Goal: Task Accomplishment & Management: Manage account settings

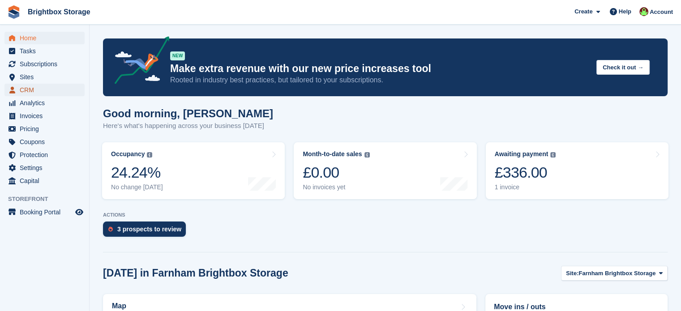
click at [31, 87] on span "CRM" at bounding box center [47, 90] width 54 height 13
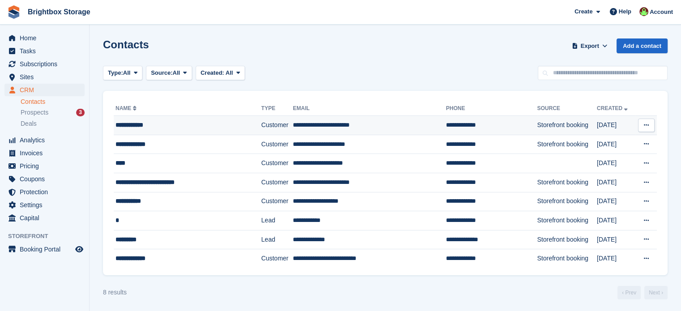
click at [261, 125] on td "Customer" at bounding box center [277, 125] width 32 height 19
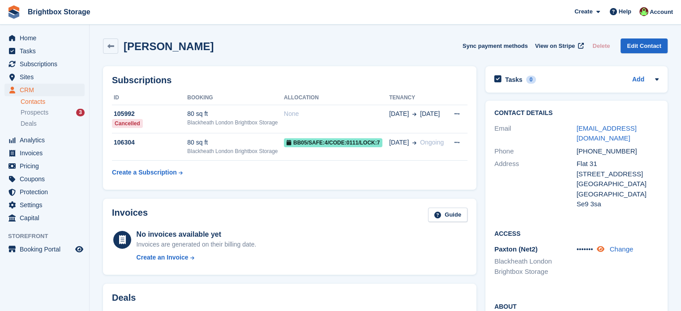
click at [603, 246] on icon at bounding box center [601, 249] width 8 height 7
click at [45, 112] on span "Prospects" at bounding box center [35, 112] width 28 height 9
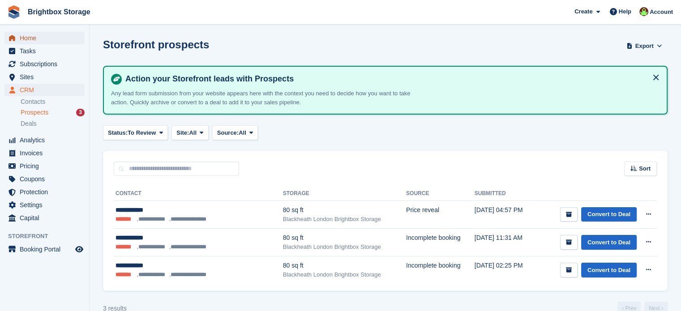
click at [30, 39] on span "Home" at bounding box center [47, 38] width 54 height 13
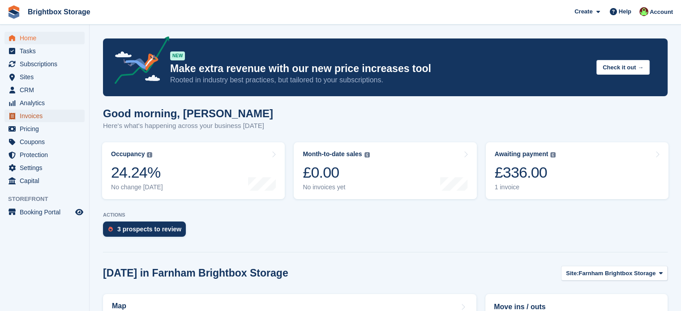
click at [26, 116] on span "Invoices" at bounding box center [47, 116] width 54 height 13
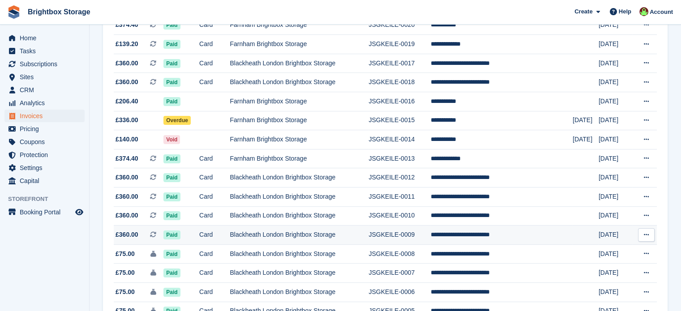
scroll to position [267, 0]
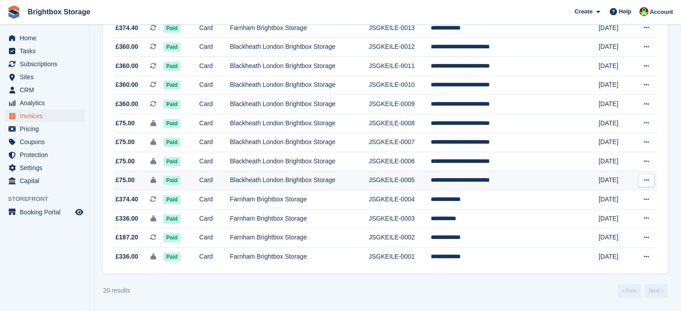
click at [230, 179] on td "Card" at bounding box center [214, 180] width 30 height 19
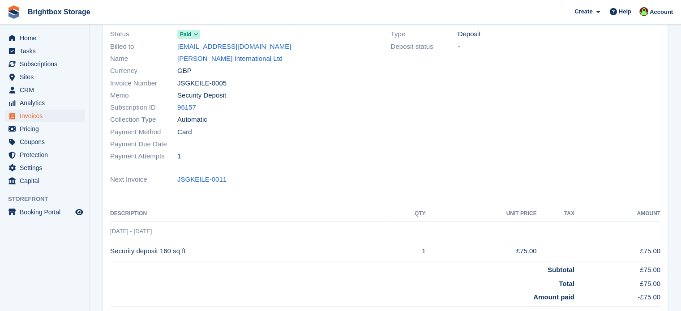
scroll to position [134, 0]
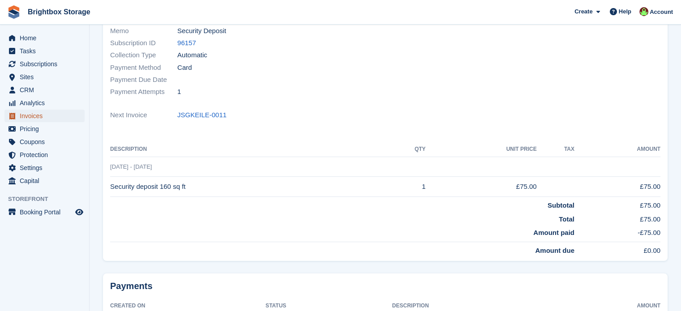
click at [40, 117] on span "Invoices" at bounding box center [47, 116] width 54 height 13
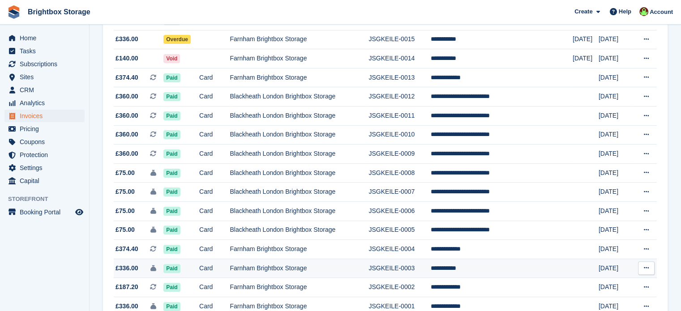
scroll to position [267, 0]
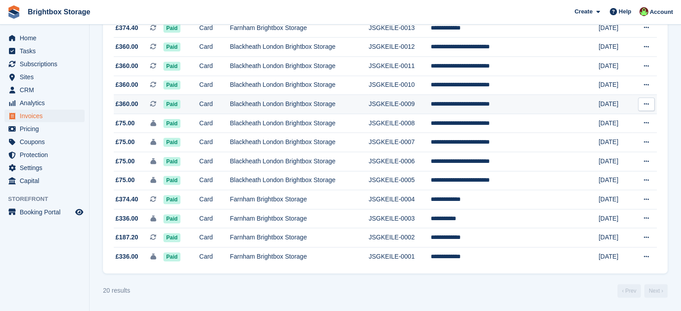
click at [230, 103] on td "Card" at bounding box center [214, 104] width 30 height 19
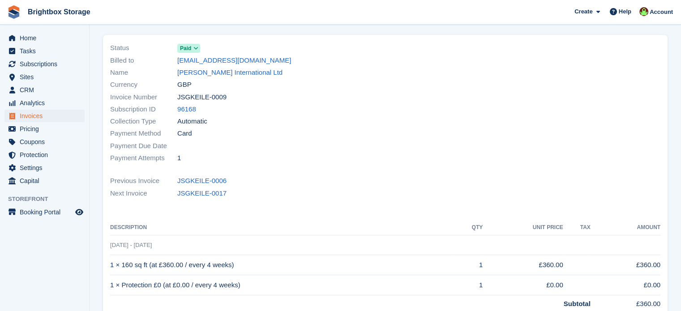
scroll to position [134, 0]
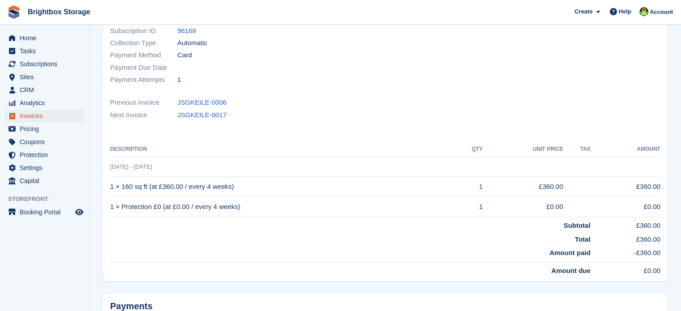
click at [30, 116] on span "Invoices" at bounding box center [47, 116] width 54 height 13
